Goal: Check status: Check status

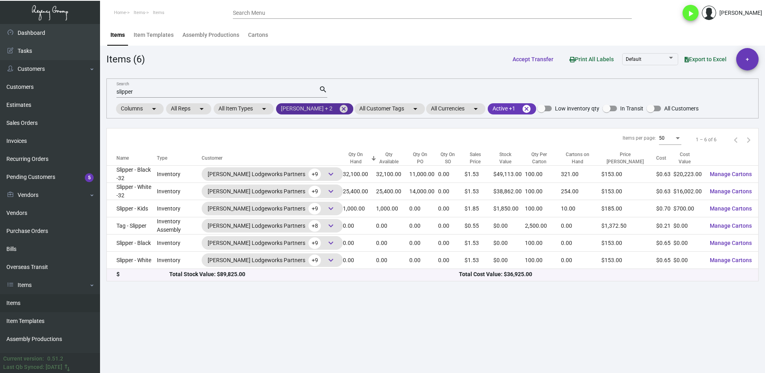
click at [339, 108] on mat-icon "cancel" at bounding box center [344, 109] width 10 height 10
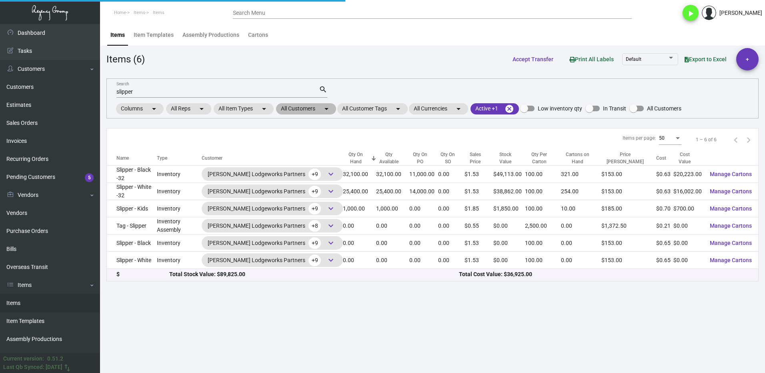
click at [295, 113] on mat-chip "All Customers arrow_drop_down" at bounding box center [306, 108] width 60 height 11
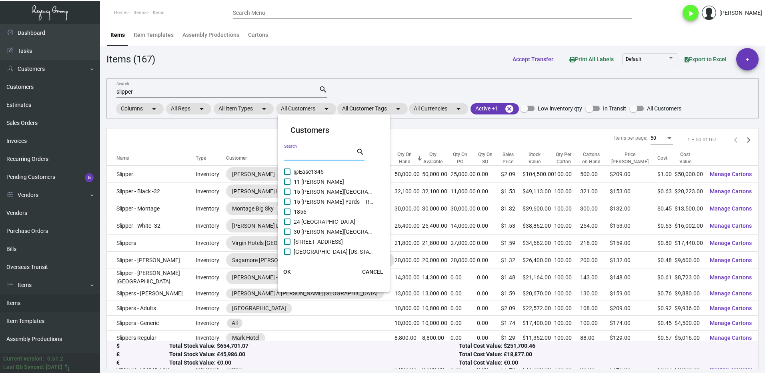
click at [310, 156] on input "Search" at bounding box center [320, 154] width 72 height 6
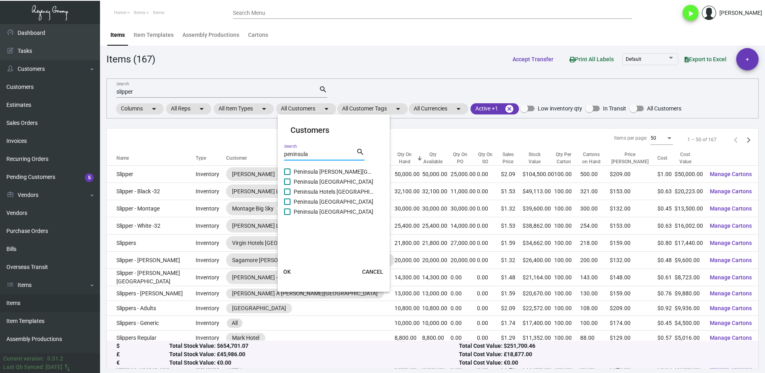
type input "peninsula"
click at [285, 213] on span at bounding box center [287, 212] width 6 height 6
click at [287, 215] on input "Peninsula [GEOGRAPHIC_DATA]" at bounding box center [287, 215] width 0 height 0
checkbox input "true"
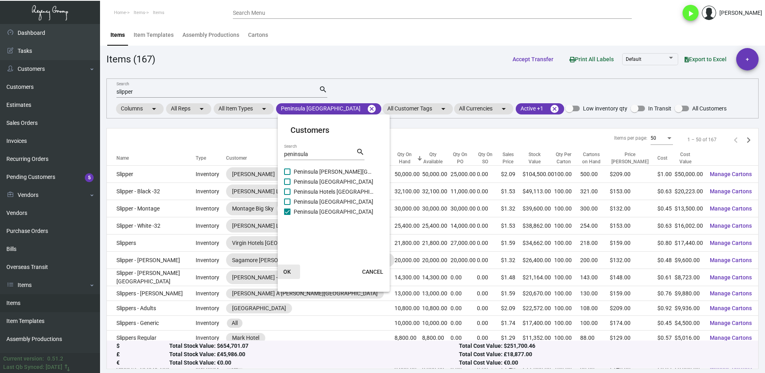
click at [289, 272] on span "OK" at bounding box center [287, 272] width 8 height 6
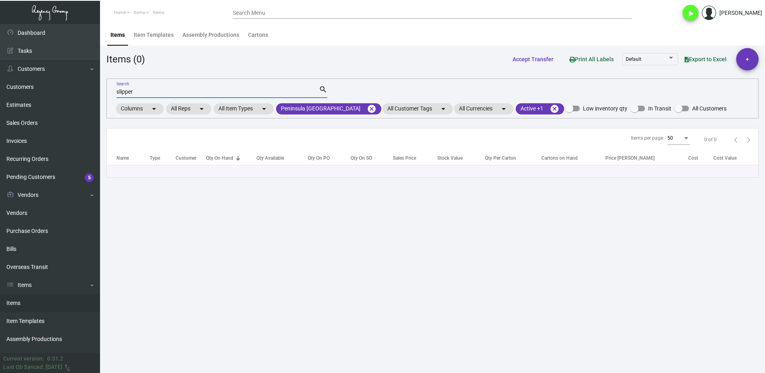
click at [147, 94] on input "slipper" at bounding box center [217, 92] width 203 height 6
type input "s"
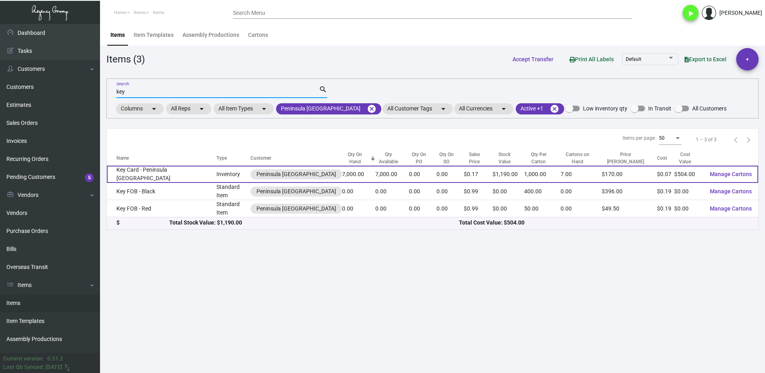
type input "key"
click at [156, 176] on td "Key Card - Peninsula [GEOGRAPHIC_DATA]" at bounding box center [162, 174] width 110 height 17
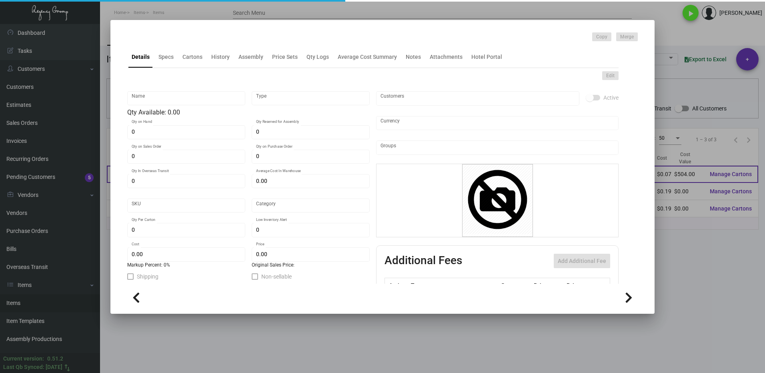
type input "Key Card - Peninsula [GEOGRAPHIC_DATA]"
type input "Inventory"
type input "7,000"
type input "$ 0.1092"
type input "Overseas"
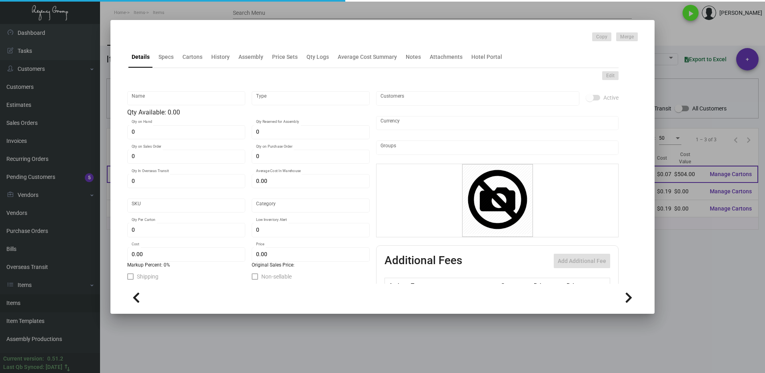
type input "1,000"
type input "$ 0.072"
type input "$ 0.17"
checkbox input "true"
type input "United States Dollar $"
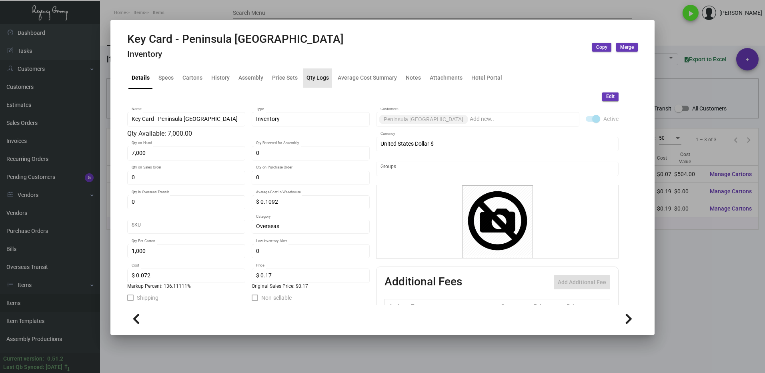
click at [318, 79] on div "Qty Logs" at bounding box center [318, 78] width 22 height 8
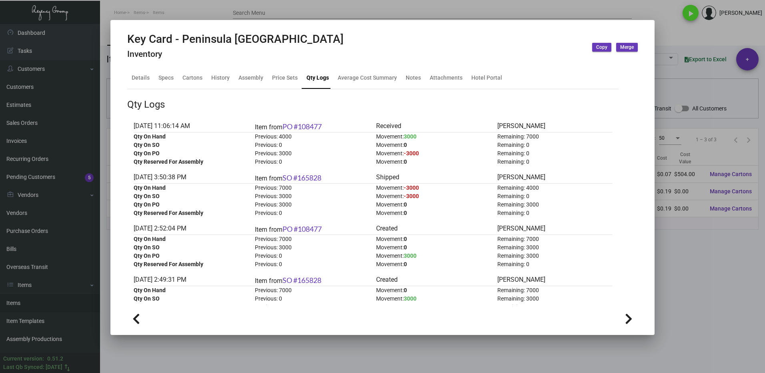
drag, startPoint x: 709, startPoint y: 247, endPoint x: 618, endPoint y: 228, distance: 93.3
click at [702, 247] on div at bounding box center [382, 186] width 765 height 373
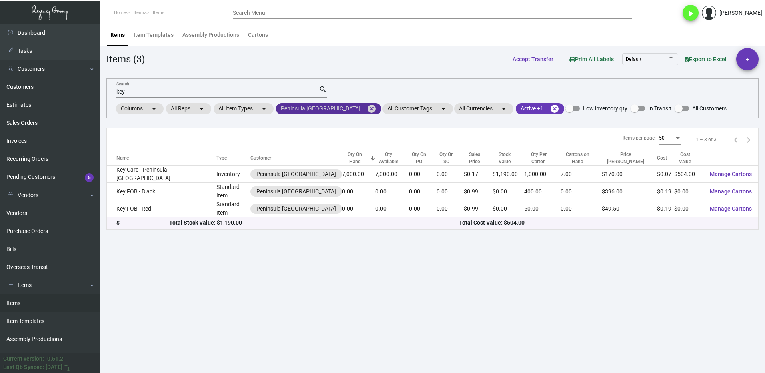
click at [367, 108] on mat-icon "cancel" at bounding box center [372, 109] width 10 height 10
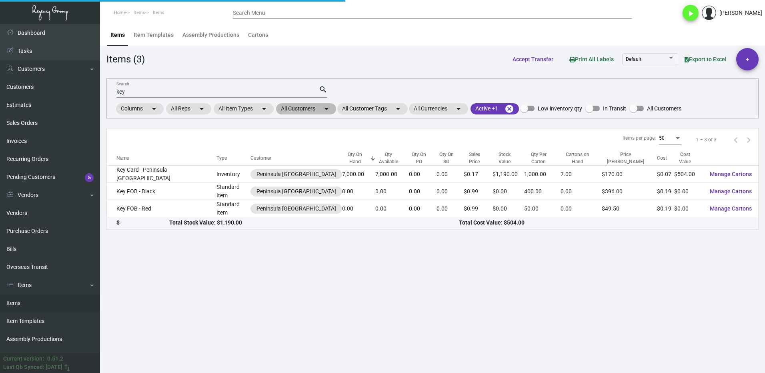
click at [298, 109] on mat-chip "All Customers arrow_drop_down" at bounding box center [306, 108] width 60 height 11
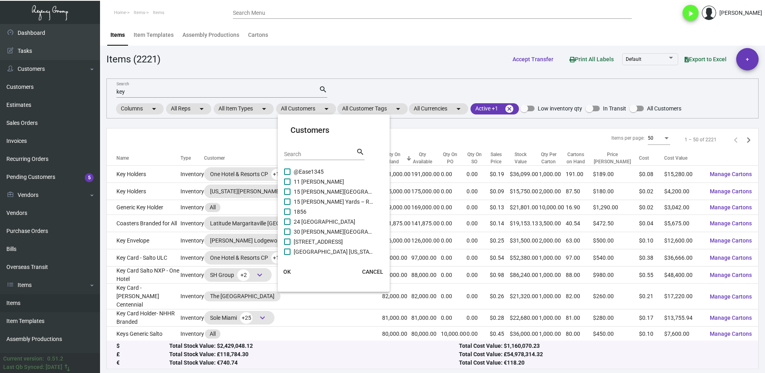
click at [305, 153] on input "Search" at bounding box center [320, 154] width 72 height 6
type input "graduate"
click at [292, 182] on label "Graduate [PERSON_NAME][GEOGRAPHIC_DATA]" at bounding box center [329, 182] width 90 height 10
click at [287, 185] on input "Graduate [PERSON_NAME][GEOGRAPHIC_DATA]" at bounding box center [287, 185] width 0 height 0
checkbox input "true"
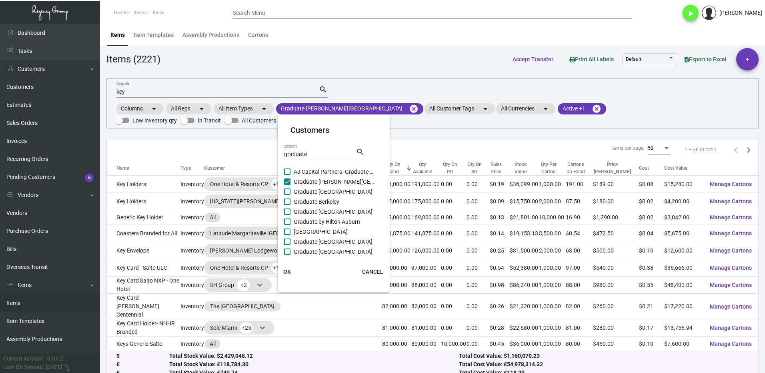
drag, startPoint x: 289, startPoint y: 193, endPoint x: 293, endPoint y: 178, distance: 16.2
click at [289, 192] on span at bounding box center [287, 191] width 6 height 6
click at [287, 195] on input "Graduate [GEOGRAPHIC_DATA]" at bounding box center [287, 195] width 0 height 0
checkbox input "true"
click at [291, 173] on label "AJ Capital Partners -Graduate Corp." at bounding box center [329, 172] width 90 height 10
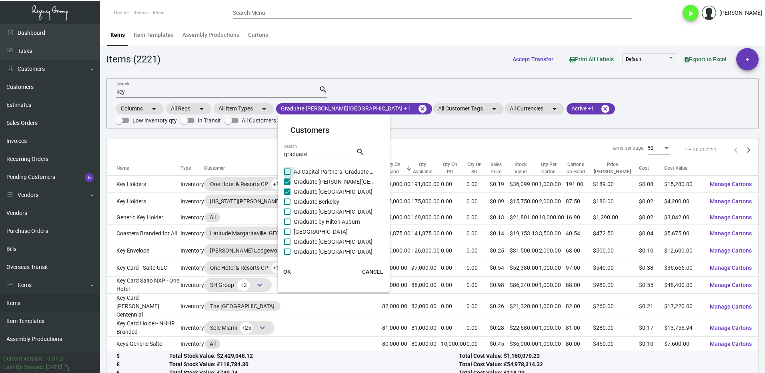
click at [287, 175] on input "AJ Capital Partners -Graduate Corp." at bounding box center [287, 175] width 0 height 0
checkbox input "true"
click at [291, 200] on label "Graduate Berkeley" at bounding box center [329, 202] width 90 height 10
click at [287, 205] on input "Graduate Berkeley" at bounding box center [287, 205] width 0 height 0
checkbox input "true"
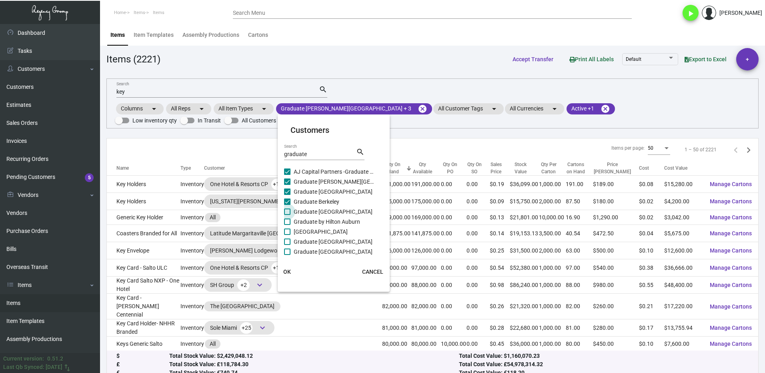
click at [289, 208] on label "Graduate [GEOGRAPHIC_DATA]" at bounding box center [329, 212] width 90 height 10
click at [287, 215] on input "Graduate [GEOGRAPHIC_DATA]" at bounding box center [287, 215] width 0 height 0
checkbox input "true"
click at [290, 218] on label "Graduate by Hilton Auburn" at bounding box center [329, 222] width 90 height 10
click at [287, 225] on input "Graduate by Hilton Auburn" at bounding box center [287, 225] width 0 height 0
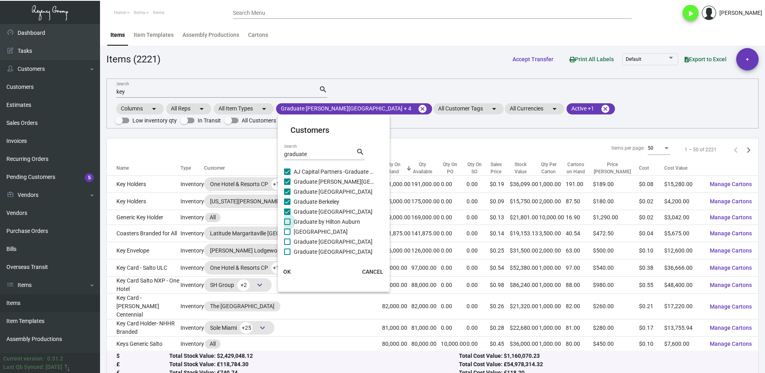
checkbox input "true"
click at [289, 231] on span at bounding box center [287, 232] width 6 height 6
click at [287, 235] on input "[GEOGRAPHIC_DATA]" at bounding box center [287, 235] width 0 height 0
checkbox input "true"
drag, startPoint x: 291, startPoint y: 239, endPoint x: 295, endPoint y: 246, distance: 7.9
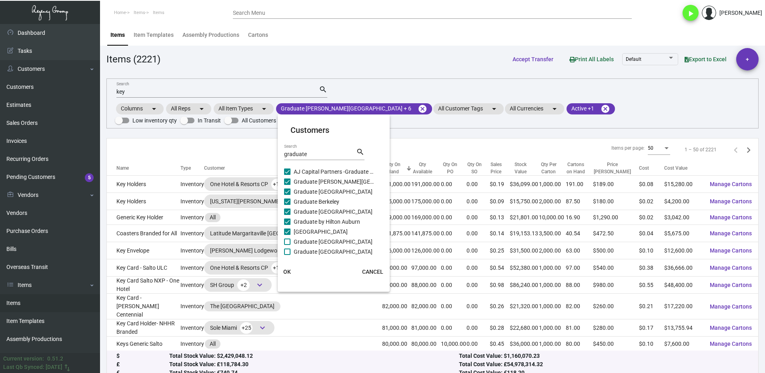
click at [291, 239] on label "Graduate [GEOGRAPHIC_DATA]" at bounding box center [329, 242] width 90 height 10
click at [287, 245] on input "Graduate [GEOGRAPHIC_DATA]" at bounding box center [287, 245] width 0 height 0
checkbox input "true"
click at [292, 251] on label "Graduate [GEOGRAPHIC_DATA]" at bounding box center [329, 252] width 90 height 10
click at [287, 255] on input "Graduate [GEOGRAPHIC_DATA]" at bounding box center [287, 255] width 0 height 0
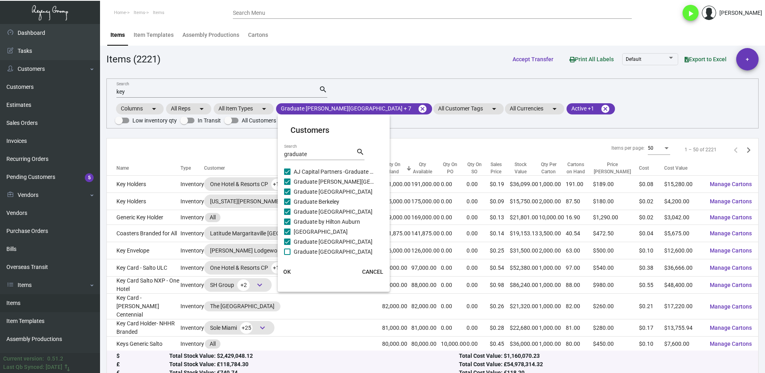
checkbox input "true"
checkbox input "false"
click at [287, 212] on span at bounding box center [287, 211] width 6 height 6
click at [287, 215] on input "Graduate Columbia" at bounding box center [287, 215] width 0 height 0
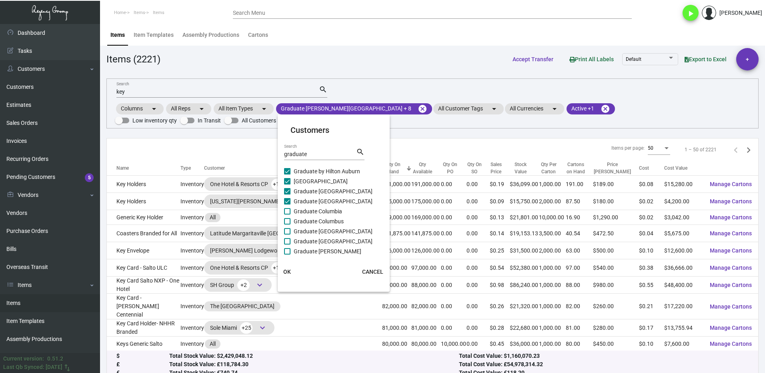
checkbox input "true"
click at [289, 219] on span at bounding box center [287, 221] width 6 height 6
click at [287, 225] on input "Graduate Columbus" at bounding box center [287, 225] width 0 height 0
checkbox input "true"
click at [289, 232] on span at bounding box center [287, 231] width 6 height 6
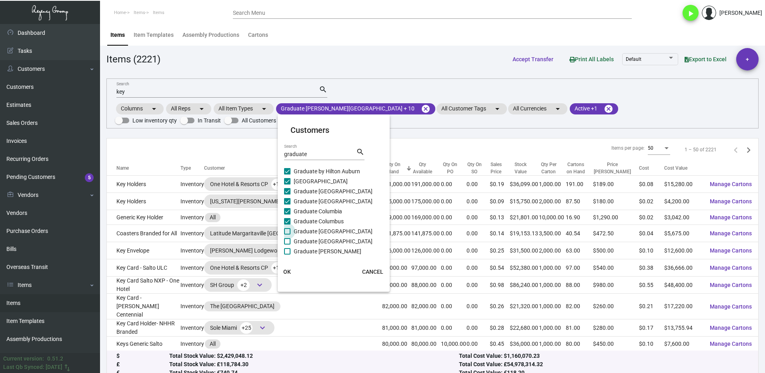
click at [287, 235] on input "Graduate [GEOGRAPHIC_DATA]" at bounding box center [287, 235] width 0 height 0
checkbox input "true"
click at [287, 243] on span at bounding box center [287, 241] width 6 height 6
click at [287, 245] on input "Graduate [GEOGRAPHIC_DATA]" at bounding box center [287, 245] width 0 height 0
checkbox input "true"
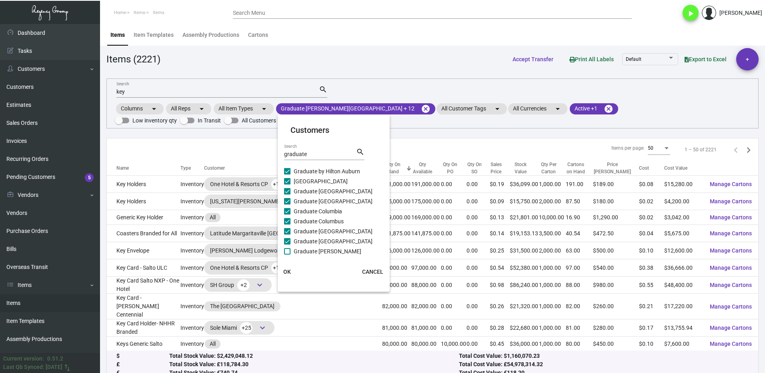
click at [287, 253] on span at bounding box center [287, 251] width 6 height 6
click at [287, 255] on input "Graduate [PERSON_NAME]" at bounding box center [287, 255] width 0 height 0
checkbox input "true"
click at [288, 179] on span at bounding box center [287, 181] width 6 height 6
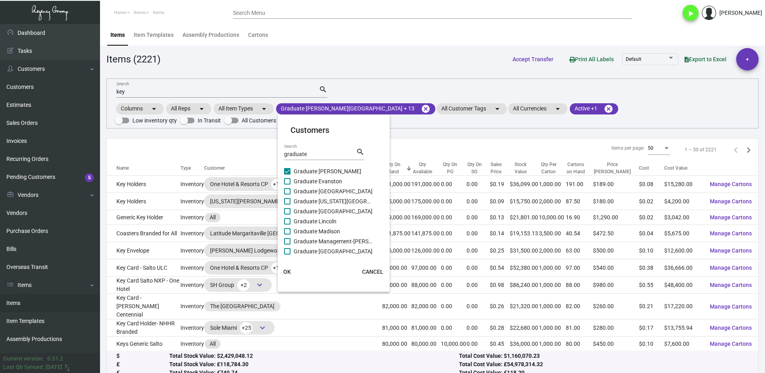
click at [287, 184] on input "Graduate Evanston" at bounding box center [287, 184] width 0 height 0
checkbox input "true"
click at [287, 191] on span at bounding box center [287, 191] width 6 height 6
click at [287, 194] on input "Graduate [GEOGRAPHIC_DATA]" at bounding box center [287, 194] width 0 height 0
checkbox input "true"
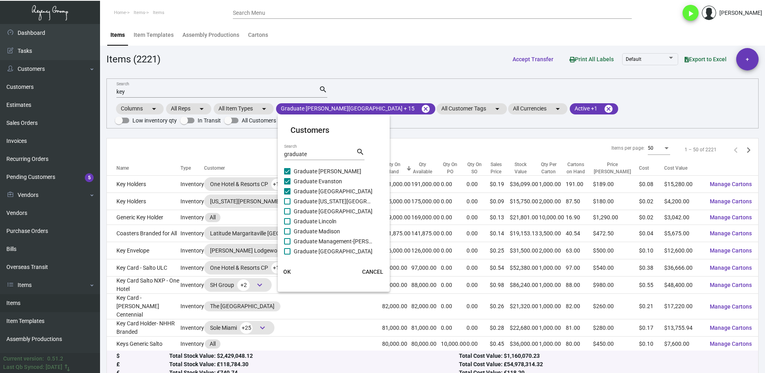
click at [287, 201] on span at bounding box center [287, 201] width 6 height 6
click at [287, 205] on input "Graduate [US_STATE][GEOGRAPHIC_DATA]" at bounding box center [287, 205] width 0 height 0
checkbox input "true"
click at [288, 211] on span at bounding box center [287, 211] width 6 height 6
click at [287, 215] on input "Graduate [GEOGRAPHIC_DATA]" at bounding box center [287, 215] width 0 height 0
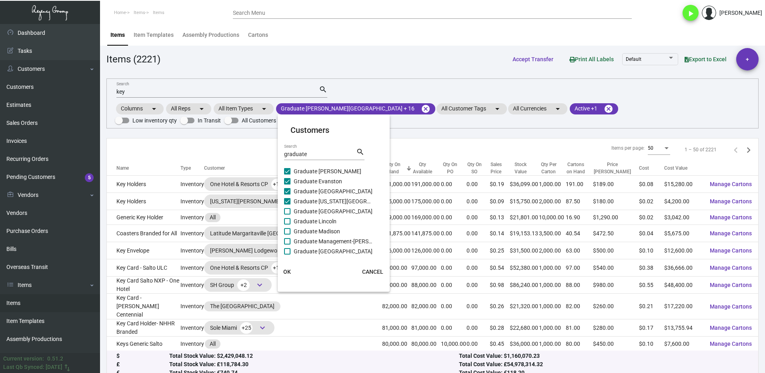
checkbox input "true"
click at [290, 221] on span at bounding box center [287, 221] width 6 height 6
click at [287, 225] on input "Graduate Lincoln" at bounding box center [287, 225] width 0 height 0
checkbox input "true"
click at [292, 231] on label "Graduate Madison" at bounding box center [329, 232] width 90 height 10
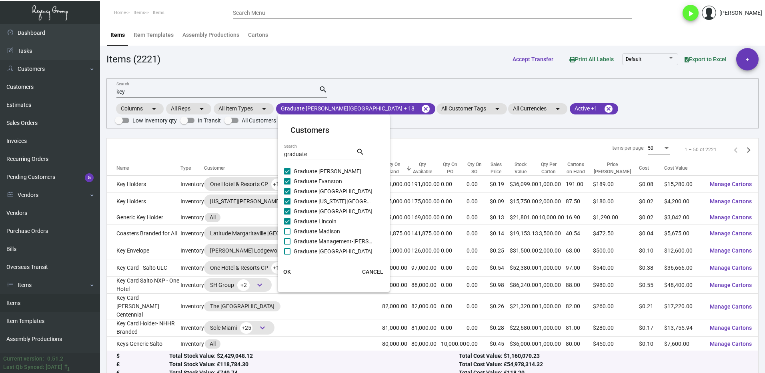
click at [287, 235] on input "Graduate Madison" at bounding box center [287, 235] width 0 height 0
checkbox input "true"
click at [290, 242] on span at bounding box center [287, 241] width 6 height 6
click at [287, 245] on input "Graduate Management-[PERSON_NAME]" at bounding box center [287, 245] width 0 height 0
checkbox input "true"
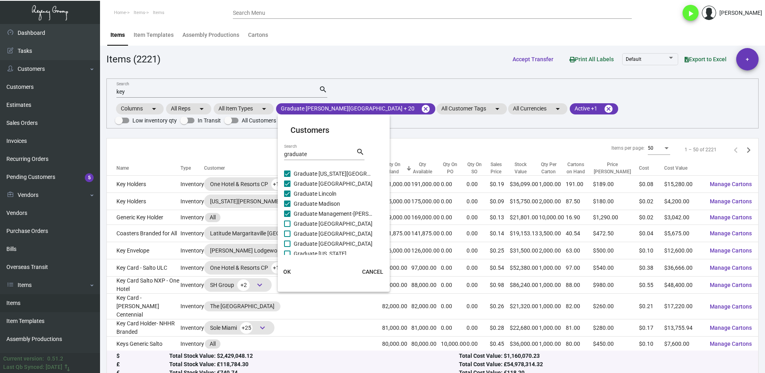
scroll to position [164, 0]
click at [289, 211] on span at bounding box center [287, 211] width 6 height 6
click at [287, 215] on input "Graduate [GEOGRAPHIC_DATA]" at bounding box center [287, 215] width 0 height 0
checkbox input "true"
click at [287, 219] on span at bounding box center [287, 221] width 6 height 6
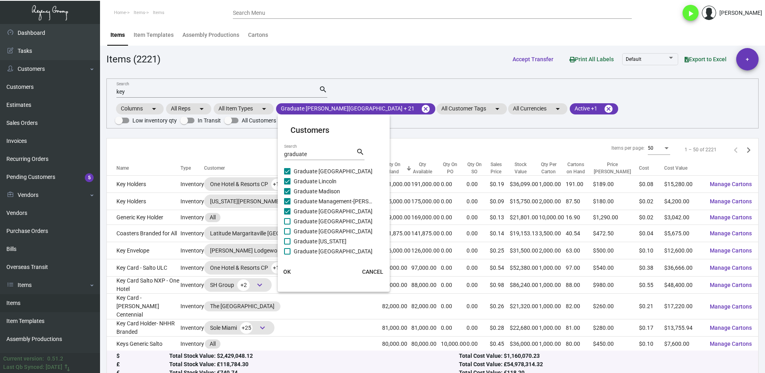
click at [287, 225] on input "Graduate [GEOGRAPHIC_DATA]" at bounding box center [287, 225] width 0 height 0
checkbox input "true"
click at [288, 231] on span at bounding box center [287, 231] width 6 height 6
click at [287, 235] on input "Graduate [GEOGRAPHIC_DATA]" at bounding box center [287, 235] width 0 height 0
checkbox input "true"
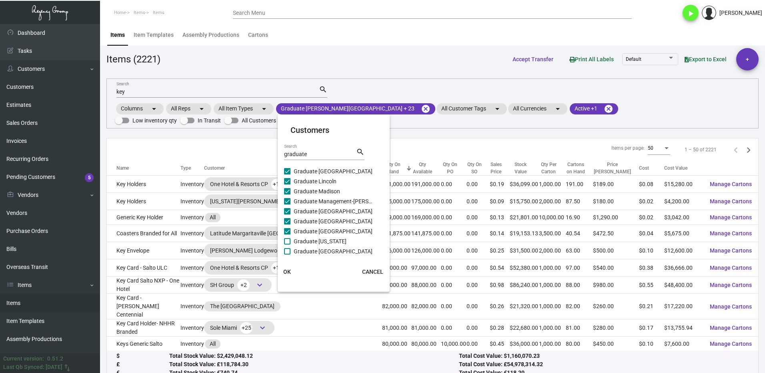
click at [288, 241] on span at bounding box center [287, 241] width 6 height 6
click at [287, 245] on input "Graduate [US_STATE]" at bounding box center [287, 245] width 0 height 0
checkbox input "true"
click at [286, 251] on span at bounding box center [287, 251] width 6 height 6
click at [287, 255] on input "Graduate [GEOGRAPHIC_DATA]" at bounding box center [287, 255] width 0 height 0
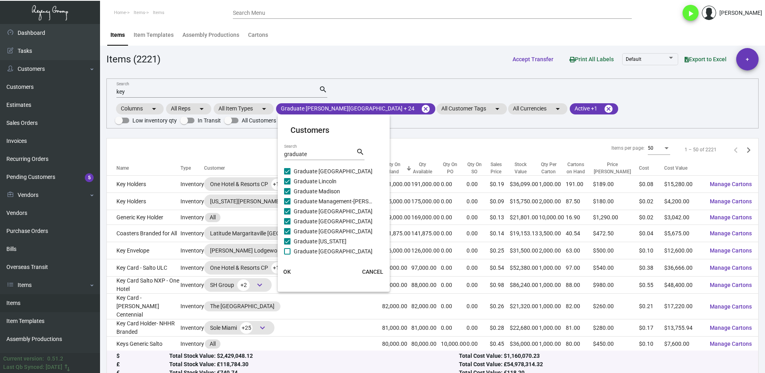
checkbox input "true"
click at [289, 182] on span at bounding box center [287, 181] width 6 height 6
click at [287, 184] on input "Graduate [GEOGRAPHIC_DATA]" at bounding box center [287, 184] width 0 height 0
checkbox input "true"
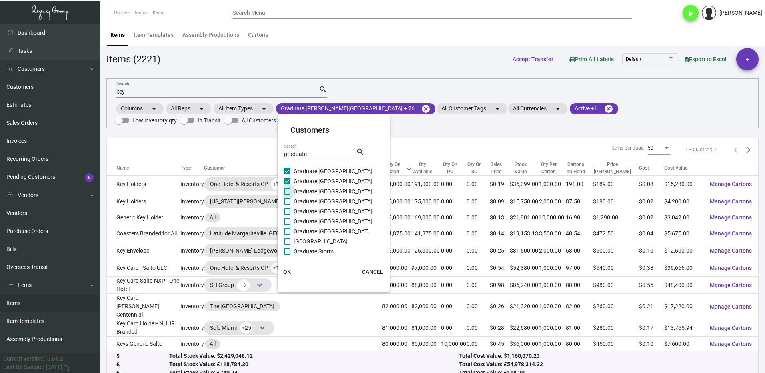
click at [288, 192] on span at bounding box center [287, 191] width 6 height 6
click at [287, 194] on input "Graduate [GEOGRAPHIC_DATA]" at bounding box center [287, 194] width 0 height 0
checkbox input "true"
click at [289, 201] on span at bounding box center [287, 201] width 6 height 6
click at [287, 205] on input "Graduate [GEOGRAPHIC_DATA]" at bounding box center [287, 205] width 0 height 0
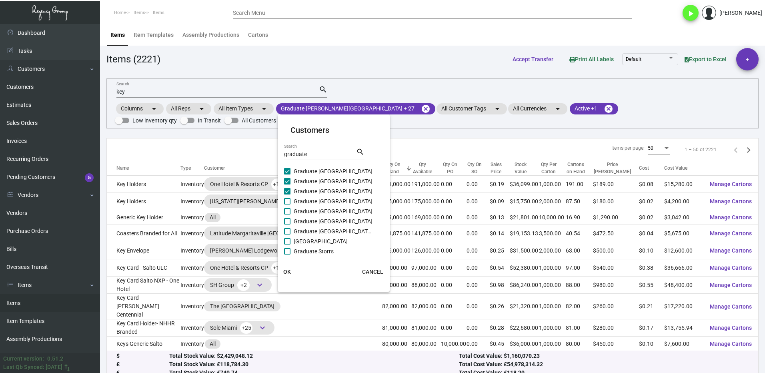
checkbox input "true"
click at [290, 210] on span at bounding box center [287, 211] width 6 height 6
click at [287, 215] on input "Graduate [GEOGRAPHIC_DATA]" at bounding box center [287, 215] width 0 height 0
checkbox input "true"
click at [291, 220] on label "Graduate [GEOGRAPHIC_DATA]" at bounding box center [329, 222] width 90 height 10
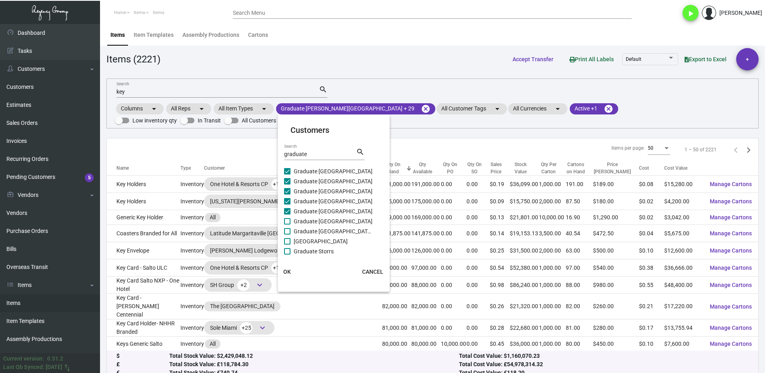
click at [287, 225] on input "Graduate [GEOGRAPHIC_DATA]" at bounding box center [287, 225] width 0 height 0
checkbox input "true"
click at [290, 228] on label "Graduate [GEOGRAPHIC_DATA]-[PERSON_NAME]" at bounding box center [329, 232] width 90 height 10
click at [287, 235] on input "Graduate [GEOGRAPHIC_DATA]-[PERSON_NAME]" at bounding box center [287, 235] width 0 height 0
checkbox input "true"
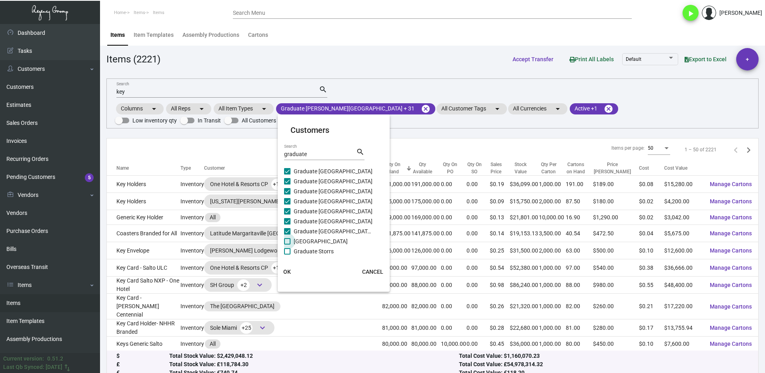
click at [291, 237] on label "[GEOGRAPHIC_DATA]" at bounding box center [329, 242] width 90 height 10
click at [287, 245] on input "[GEOGRAPHIC_DATA]" at bounding box center [287, 245] width 0 height 0
checkbox input "true"
click at [294, 250] on span "Graduate Storrs" at bounding box center [334, 252] width 80 height 10
click at [287, 255] on input "Graduate Storrs" at bounding box center [287, 255] width 0 height 0
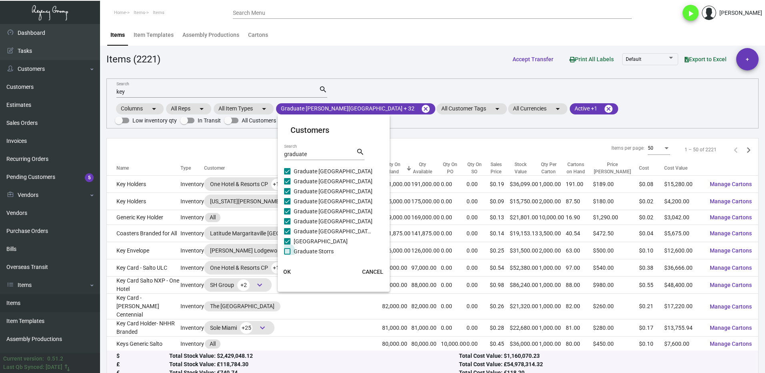
checkbox input "true"
click at [286, 217] on span at bounding box center [287, 220] width 6 height 6
click at [287, 223] on input "Graduate Tempe" at bounding box center [287, 223] width 0 height 0
checkbox input "true"
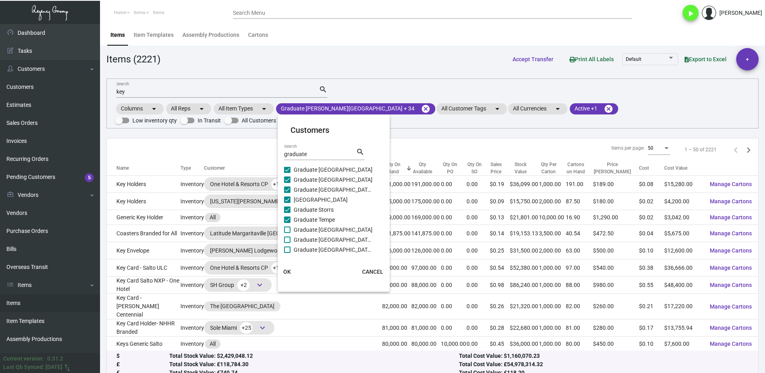
click at [288, 229] on span at bounding box center [287, 230] width 6 height 6
click at [287, 233] on input "Graduate [GEOGRAPHIC_DATA]" at bounding box center [287, 233] width 0 height 0
checkbox input "true"
click at [287, 238] on span at bounding box center [287, 240] width 6 height 6
click at [287, 243] on input "Graduate [GEOGRAPHIC_DATA]-[GEOGRAPHIC_DATA]" at bounding box center [287, 243] width 0 height 0
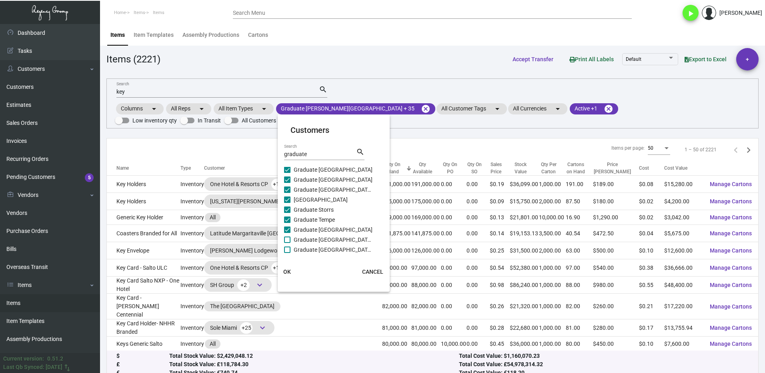
checkbox input "true"
click at [292, 249] on label "Graduate [GEOGRAPHIC_DATA]-[GEOGRAPHIC_DATA]" at bounding box center [329, 250] width 90 height 10
click at [287, 253] on input "Graduate [GEOGRAPHIC_DATA]-[GEOGRAPHIC_DATA]" at bounding box center [287, 253] width 0 height 0
checkbox input "true"
click at [289, 270] on span "OK" at bounding box center [287, 272] width 8 height 6
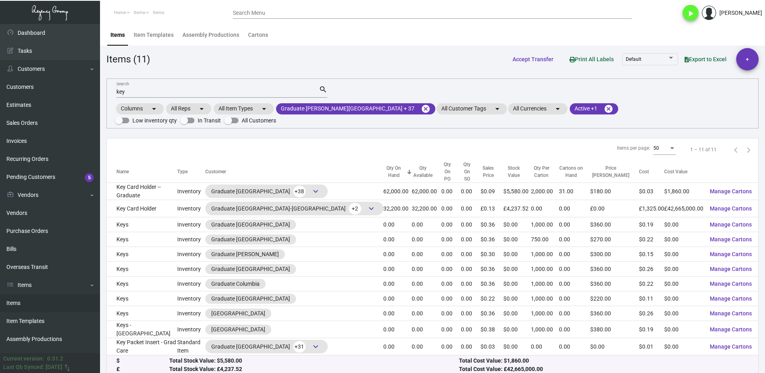
click at [161, 92] on input "key" at bounding box center [217, 92] width 203 height 6
type input "k"
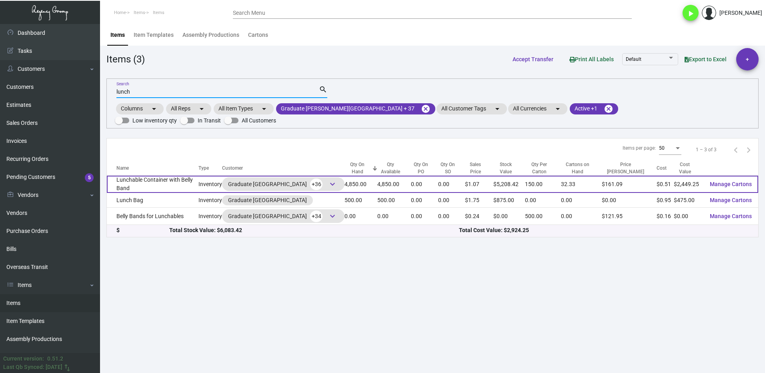
type input "lunch"
click at [186, 176] on td "Lunchable Container with Belly Band" at bounding box center [153, 184] width 92 height 17
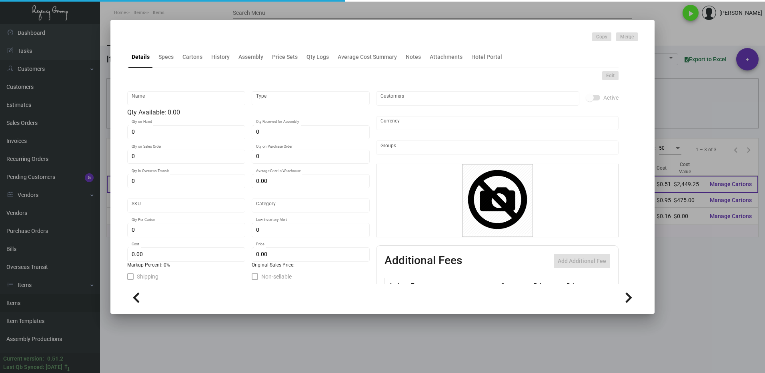
type input "Lunchable Container with Belly Band"
type input "Inventory"
type input "4,850"
type input "$ 0.00"
type input "681-Box-59-INV"
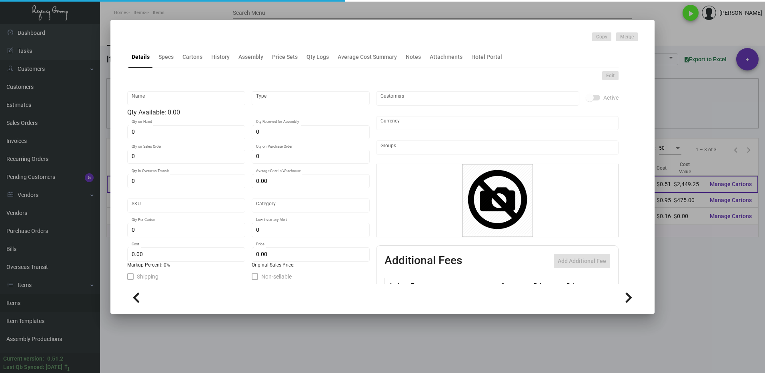
type input "Overseas"
type input "150"
type input "4,000"
type input "$ 0.505"
type input "$ 1.0739"
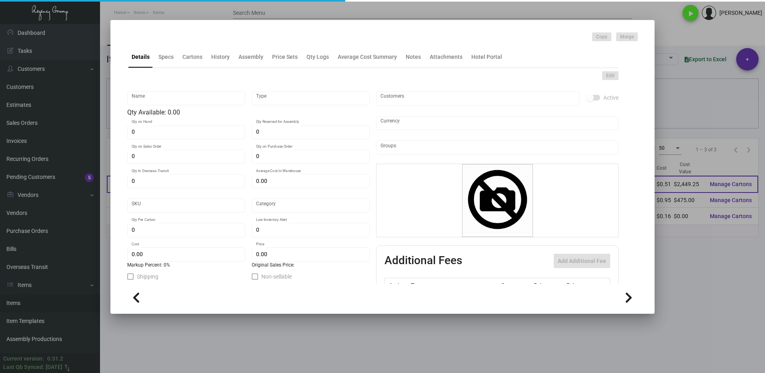
checkbox input "true"
type input "United States Dollar $"
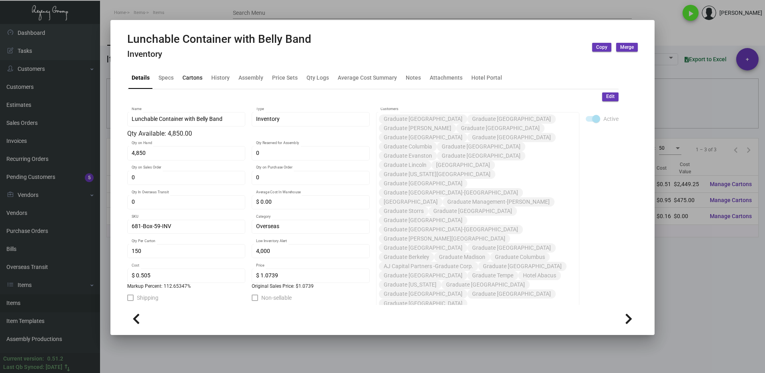
click at [188, 80] on div "Cartons" at bounding box center [192, 78] width 20 height 8
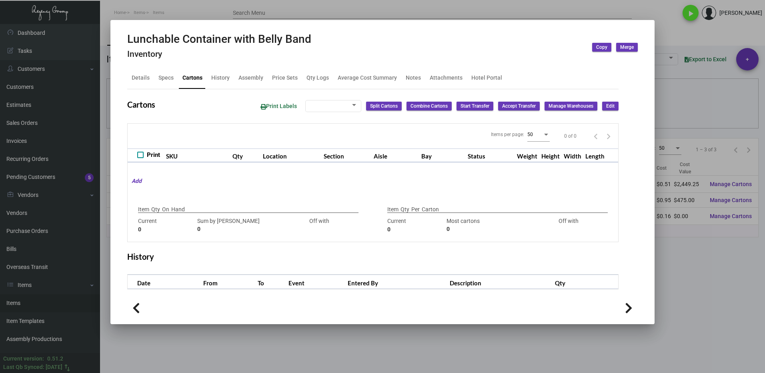
type input "4,850"
type input "1550"
type input "+3300"
type input "150"
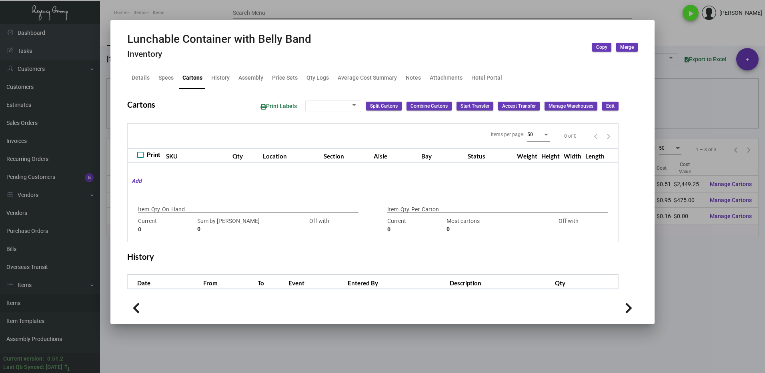
type input "0"
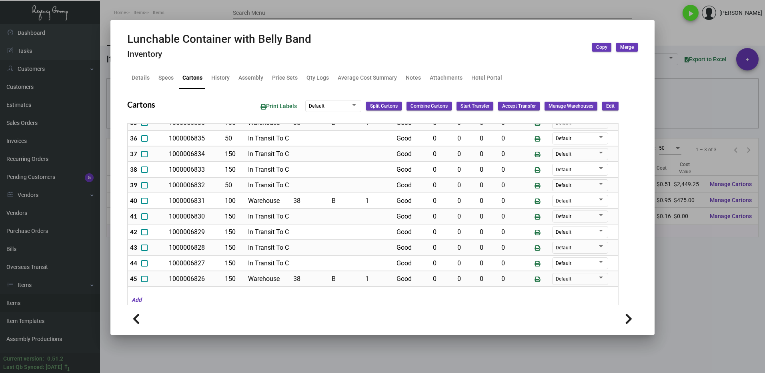
scroll to position [651, 0]
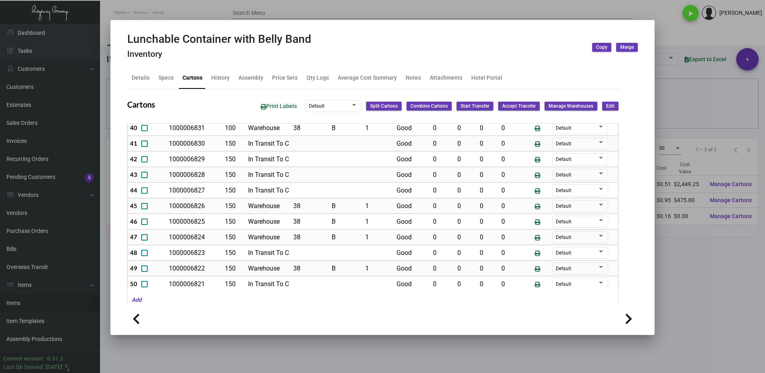
drag, startPoint x: 696, startPoint y: 280, endPoint x: 692, endPoint y: 279, distance: 4.8
click at [696, 280] on div at bounding box center [382, 186] width 765 height 373
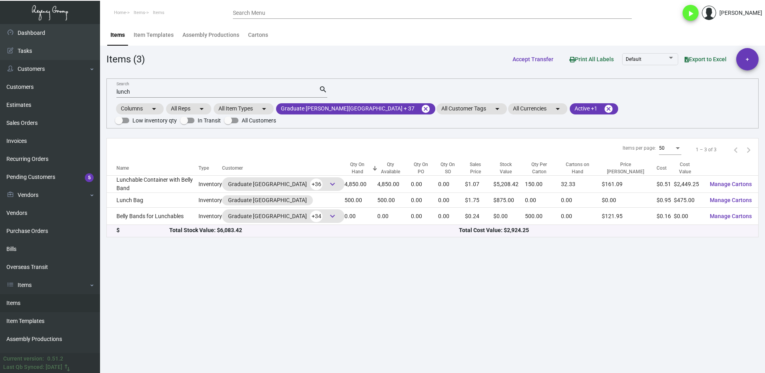
click at [148, 91] on input "lunch" at bounding box center [217, 92] width 203 height 6
type input "l"
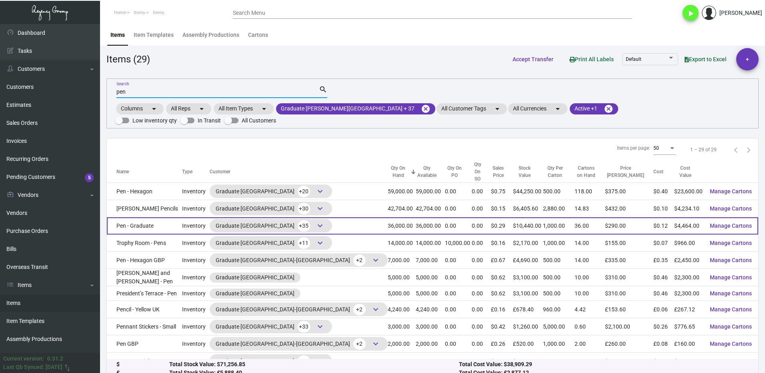
type input "pen"
click at [170, 217] on td "Pen - Graduate" at bounding box center [144, 225] width 75 height 17
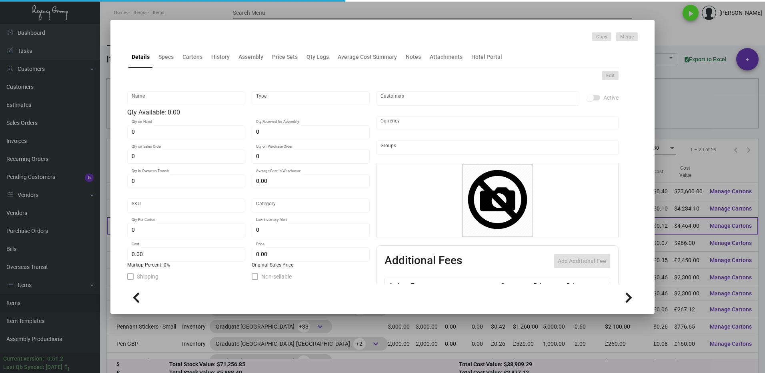
type input "Pen - Graduate"
type input "Inventory"
type input "36,000"
type input "$ 0.084"
type input "1350"
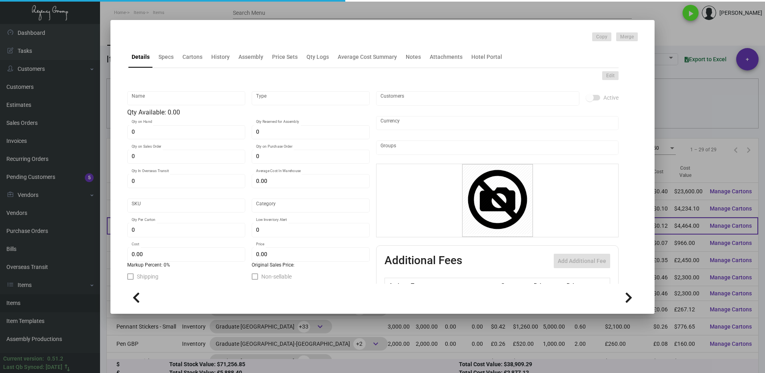
type input "Standard"
type input "1,000"
type input "10,000"
type input "$ 0.124"
type input "$ 0.29"
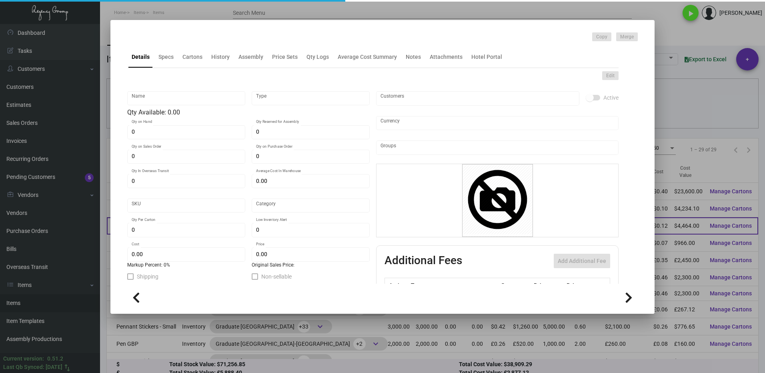
type textarea "Pen - Plastic: Injected black plastic barrel, plastic & shiny silver chrome met…"
checkbox input "true"
type input "United States Dollar $"
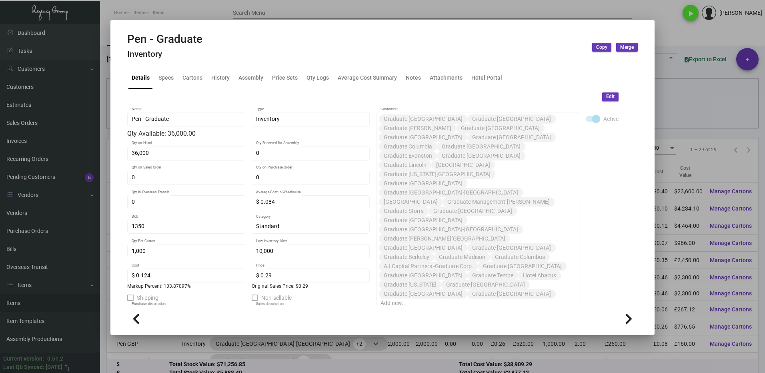
click at [672, 34] on div at bounding box center [382, 186] width 765 height 373
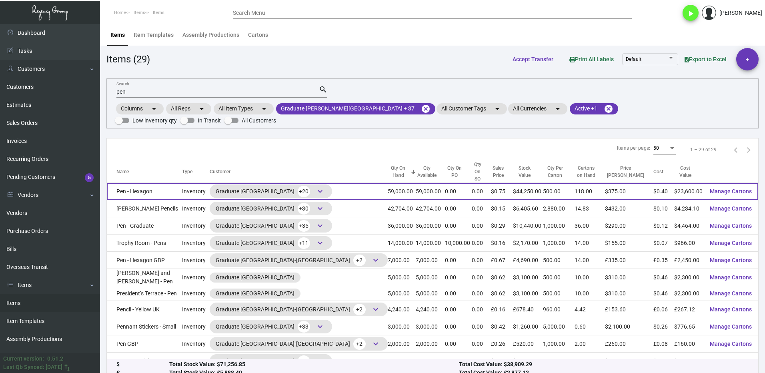
click at [182, 183] on td "Pen - Hexagon" at bounding box center [144, 191] width 75 height 17
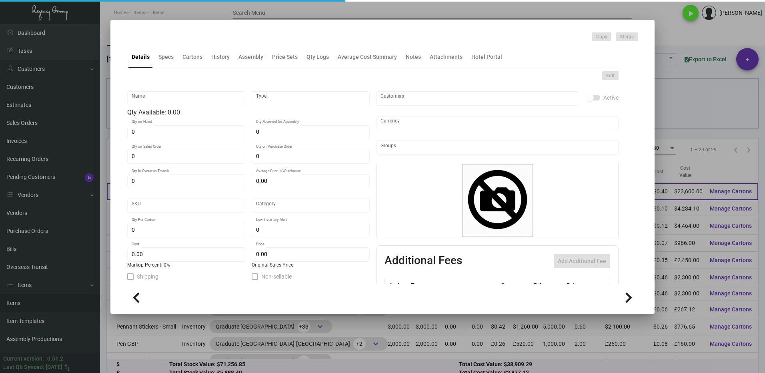
type input "Pen - Hexagon"
type input "Inventory"
type input "59,000"
type input "$ 0.4557"
type input "Overseas"
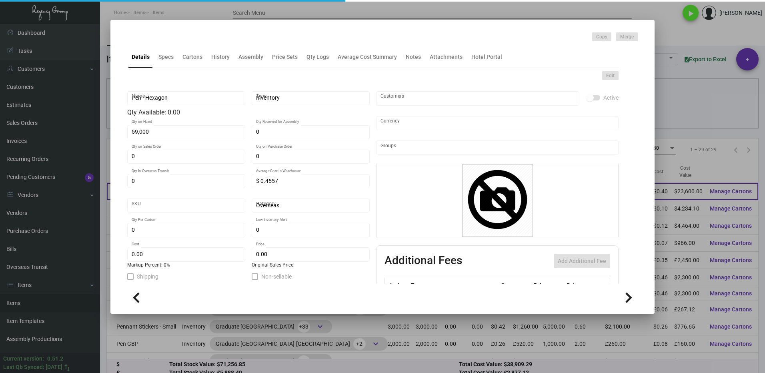
type input "500"
type input "$ 0.40"
type input "$ 0.75"
checkbox input "true"
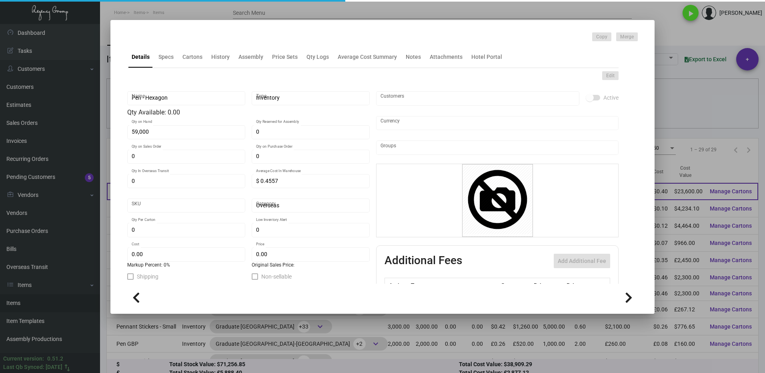
type input "United States Dollar $"
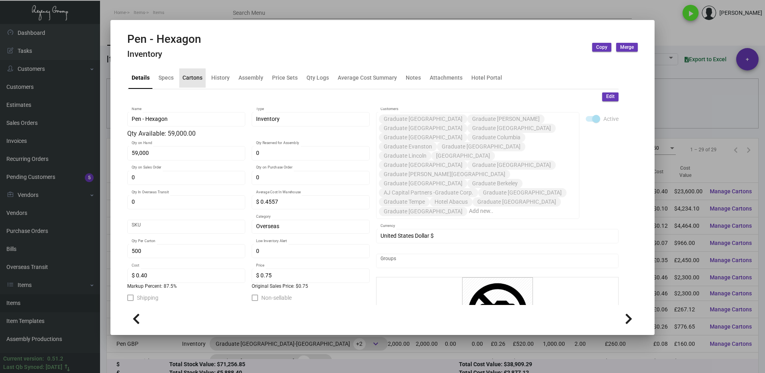
click at [187, 78] on div "Cartons" at bounding box center [192, 78] width 20 height 8
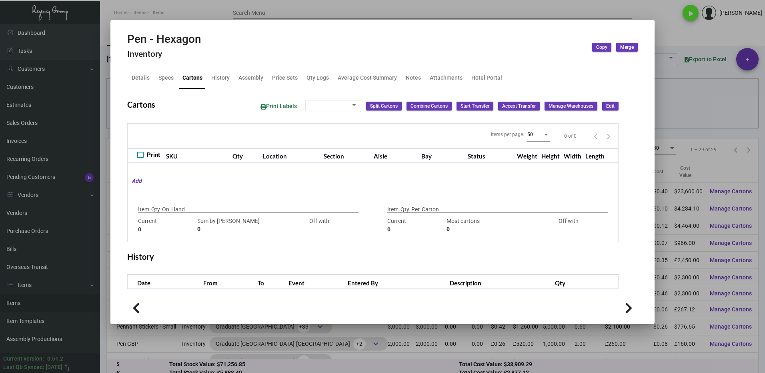
type input "59,000"
type input "50000"
type input "+9000"
type input "500"
type input "39500"
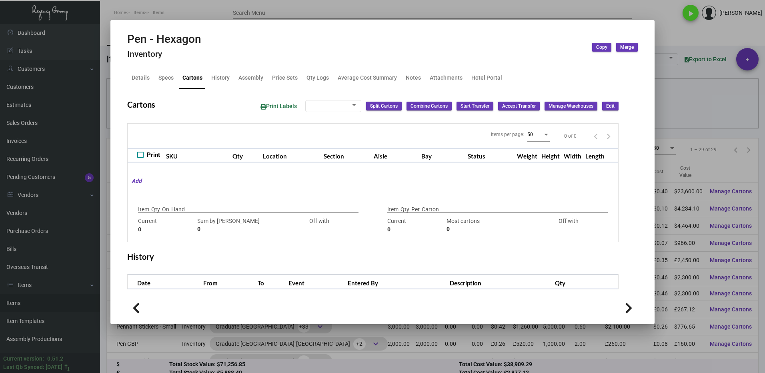
type input "-39000"
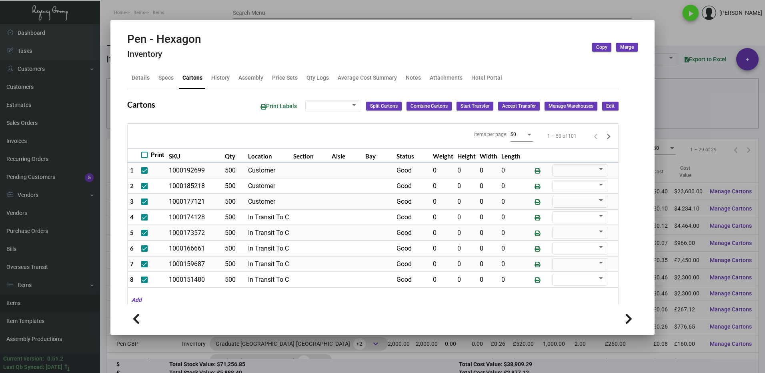
click at [603, 136] on icon "Next page" at bounding box center [608, 136] width 11 height 11
checkbox input "false"
type input "0"
checkbox input "false"
type input "0"
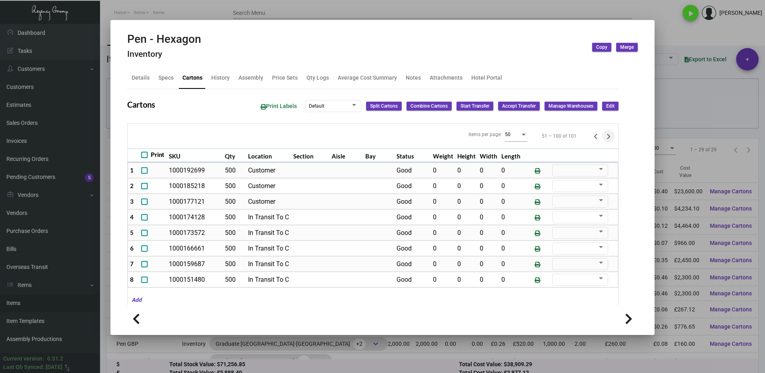
checkbox input "false"
type input "0"
checkbox input "false"
type input "0"
checkbox input "false"
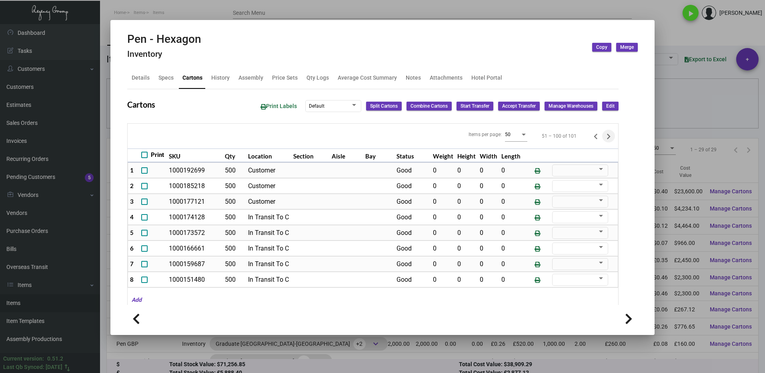
type input "0"
checkbox input "false"
type input "0"
checkbox input "false"
type input "0"
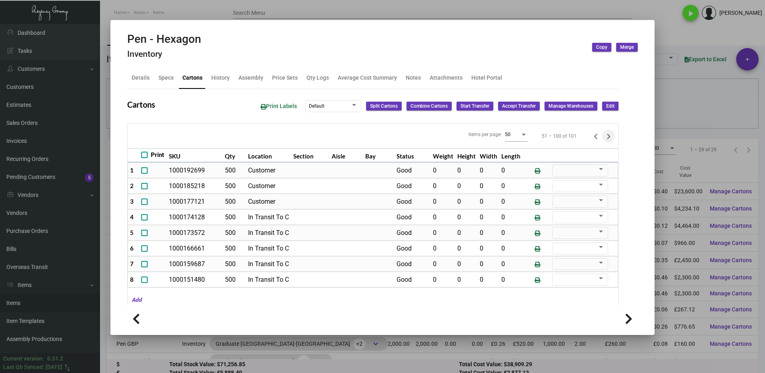
checkbox input "false"
type input "0"
checkbox input "false"
type input "0"
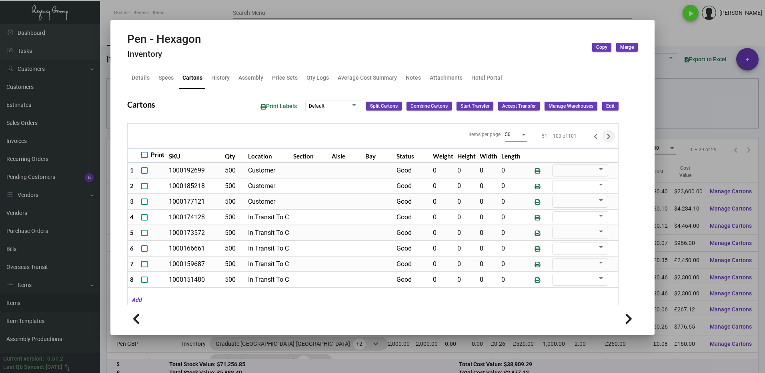
type input "0"
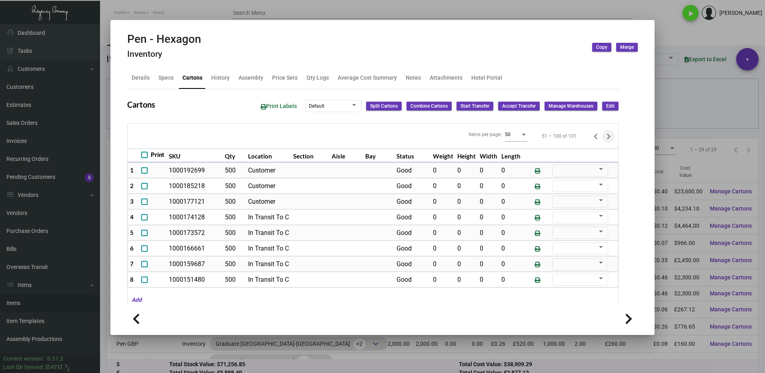
type input "0"
click at [603, 136] on icon "Next page" at bounding box center [608, 136] width 11 height 11
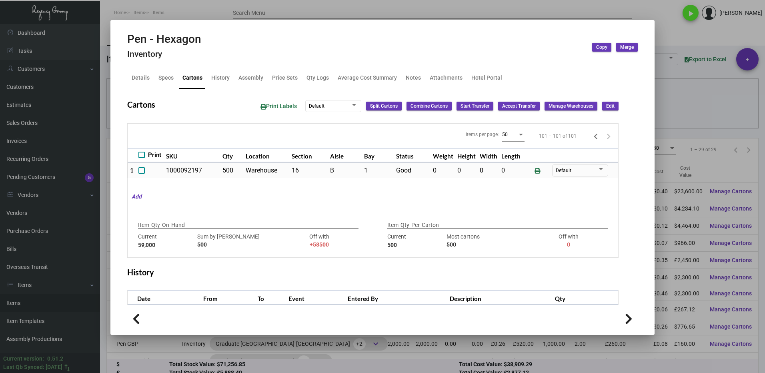
click at [658, 360] on div at bounding box center [382, 186] width 765 height 373
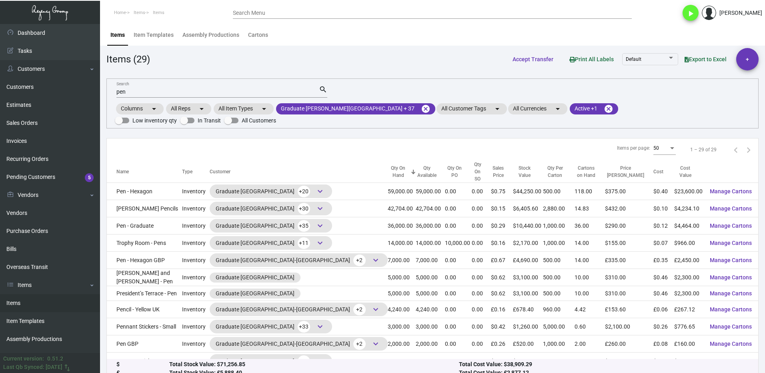
click at [132, 89] on input "pen" at bounding box center [217, 92] width 203 height 6
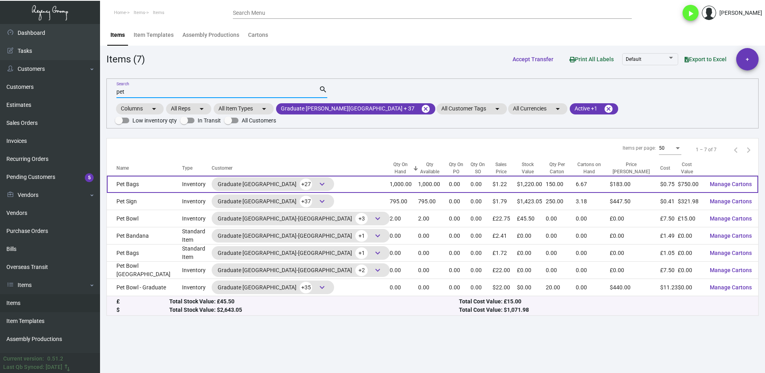
click at [148, 176] on td "Pet Bags" at bounding box center [144, 184] width 75 height 17
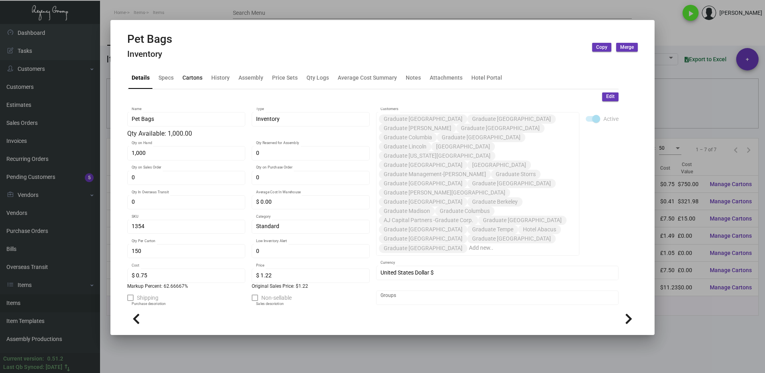
click at [194, 78] on div "Cartons" at bounding box center [192, 78] width 20 height 8
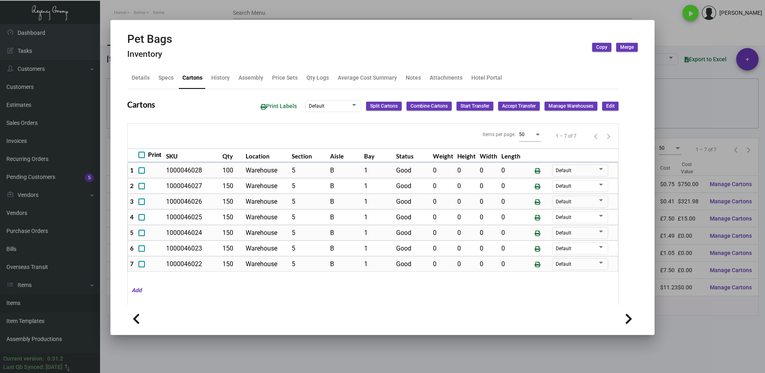
click at [682, 323] on div at bounding box center [382, 186] width 765 height 373
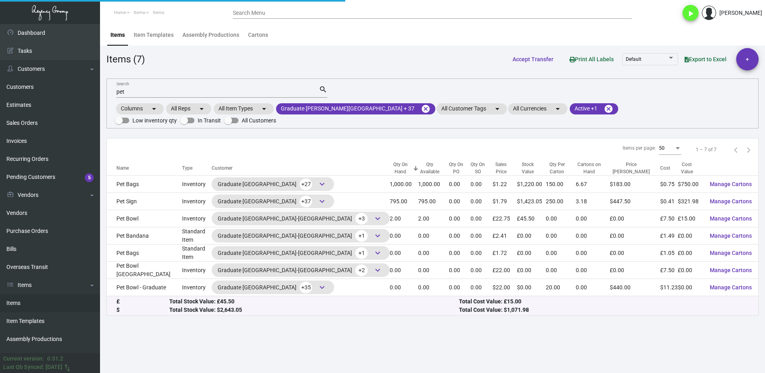
click at [161, 84] on mat-form-field "pet Search search" at bounding box center [221, 91] width 211 height 25
click at [146, 91] on input "pet" at bounding box center [217, 92] width 203 height 6
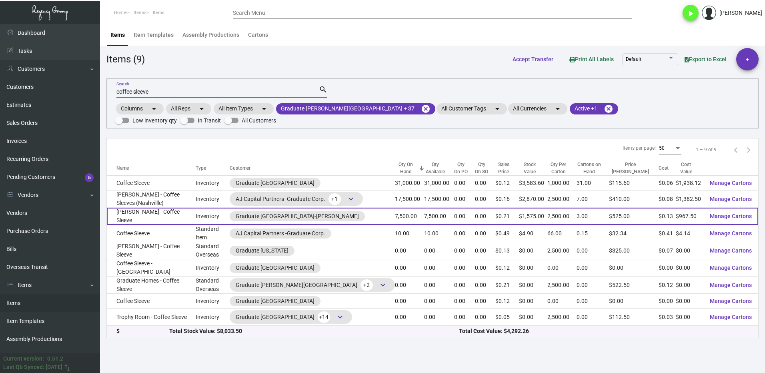
click at [165, 208] on td "[PERSON_NAME] - Coffee Sleeve" at bounding box center [151, 216] width 89 height 17
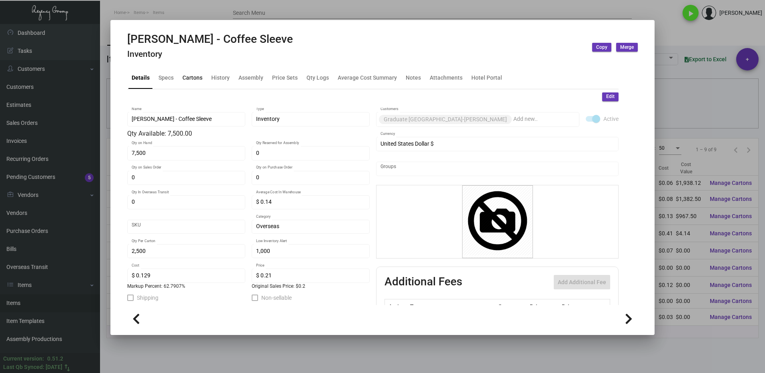
click at [190, 80] on div "Cartons" at bounding box center [192, 78] width 20 height 8
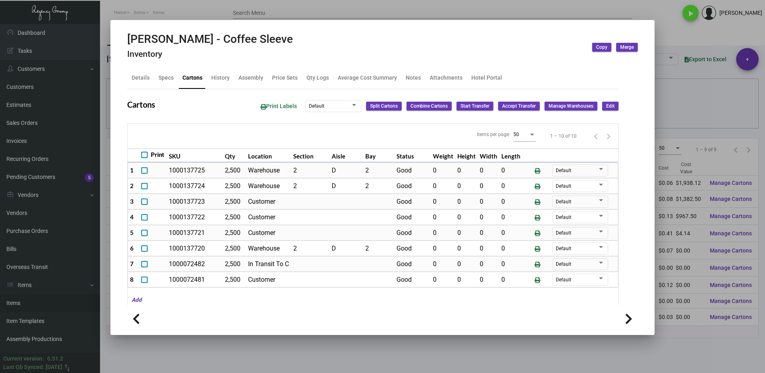
drag, startPoint x: 664, startPoint y: 329, endPoint x: 524, endPoint y: 314, distance: 140.5
click at [664, 329] on div at bounding box center [382, 186] width 765 height 373
